Goal: Information Seeking & Learning: Check status

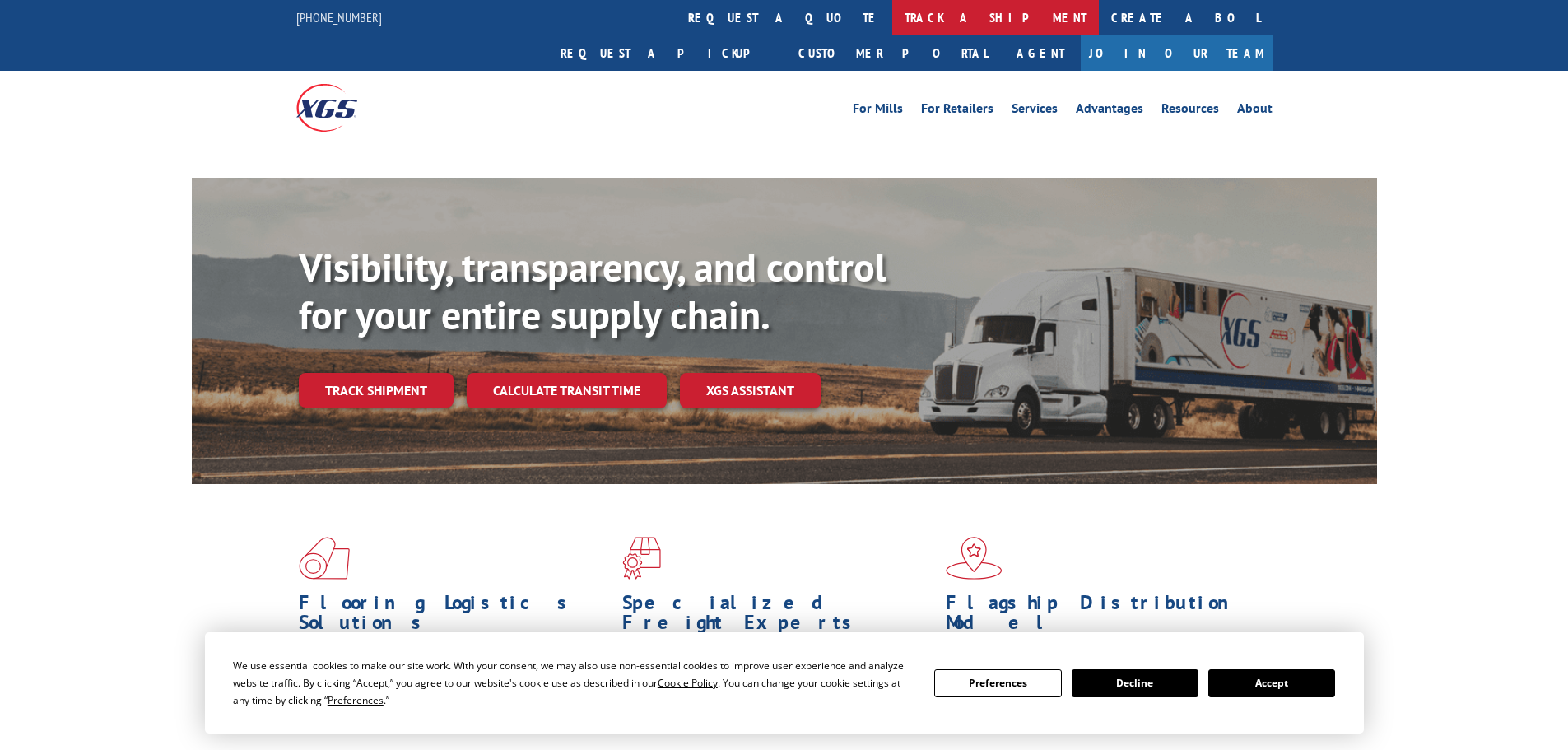
click at [892, 14] on link "track a shipment" at bounding box center [995, 18] width 207 height 35
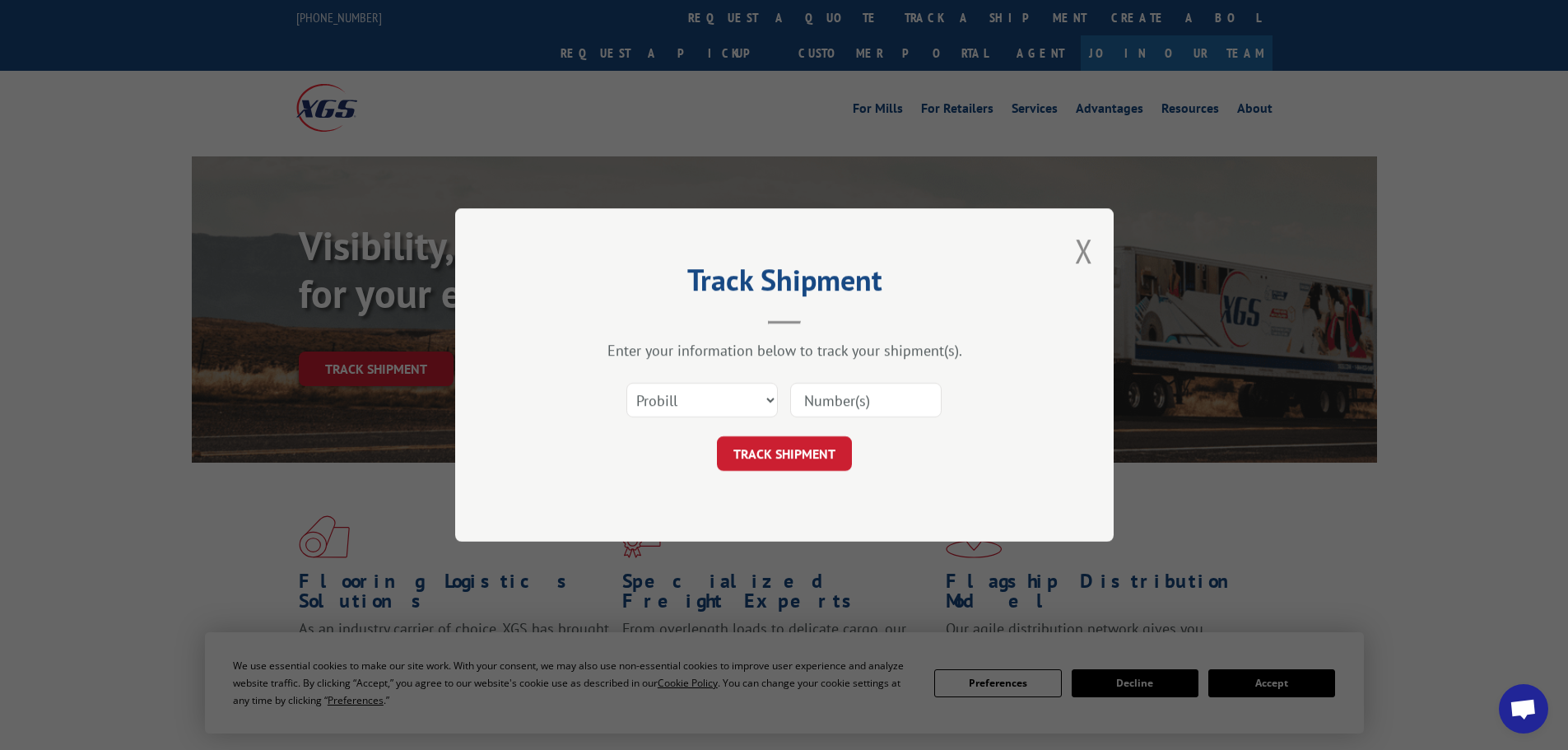
click at [700, 398] on select "Select category... Probill BOL PO" at bounding box center [702, 400] width 151 height 34
select select "bol"
click at [626, 383] on select "Select category... Probill BOL PO" at bounding box center [702, 400] width 151 height 34
click at [836, 404] on input at bounding box center [865, 400] width 151 height 34
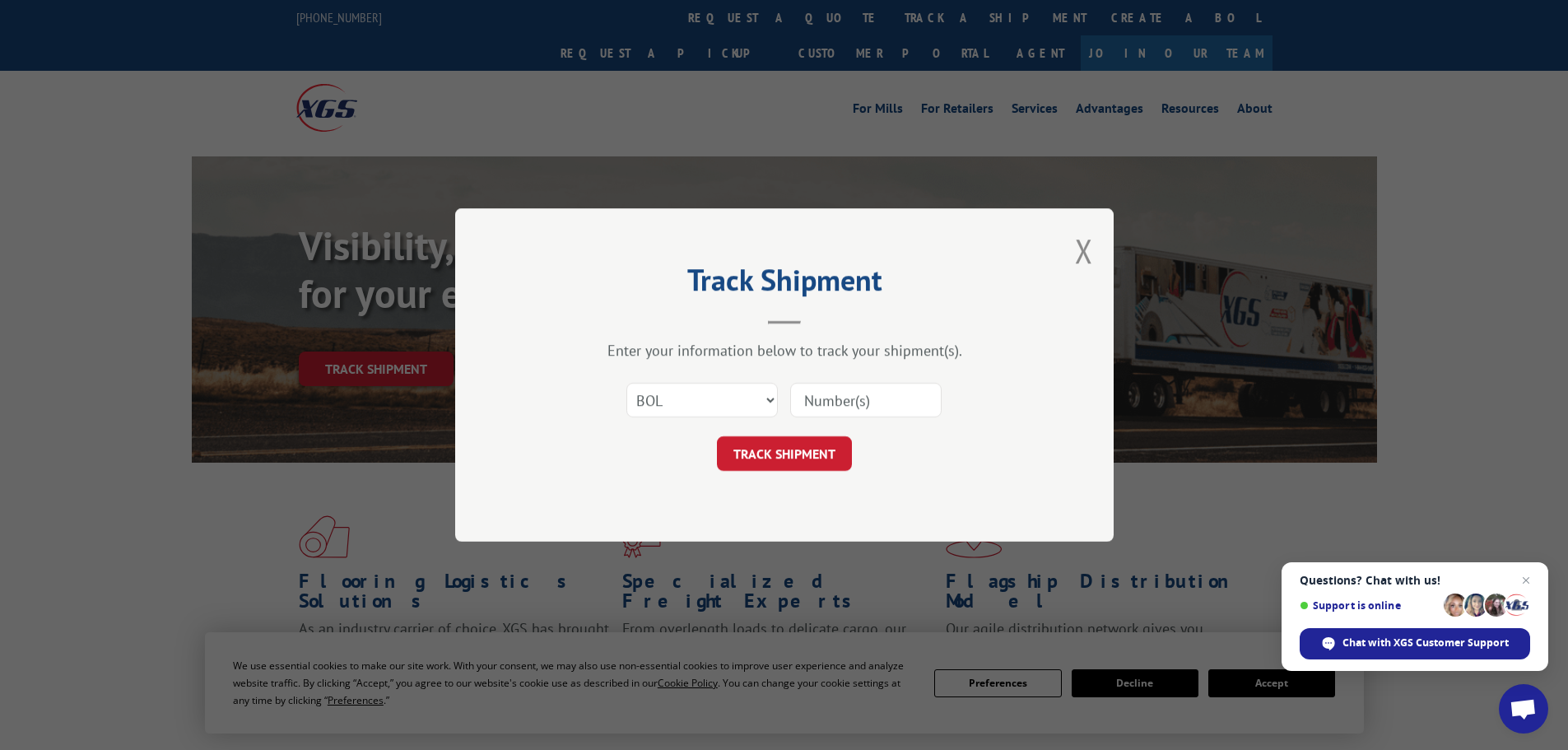
paste input "7079722"
type input "7079722"
click at [804, 459] on button "TRACK SHIPMENT" at bounding box center [784, 452] width 135 height 34
